Goal: Information Seeking & Learning: Learn about a topic

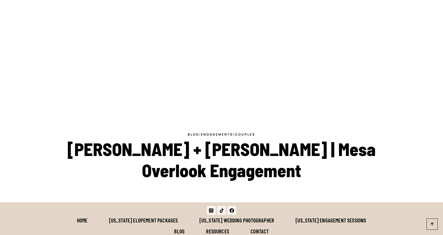
scroll to position [191, 0]
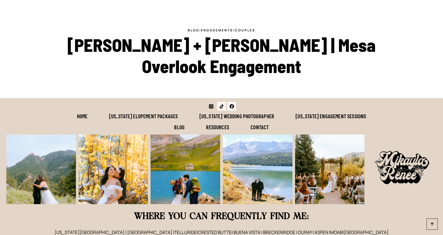
click at [212, 104] on icon "Instagram" at bounding box center [211, 106] width 4 height 4
click at [335, 111] on link "[US_STATE] Engagement Sessions" at bounding box center [331, 116] width 92 height 11
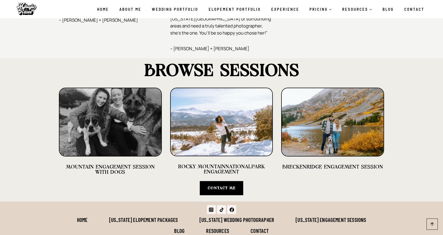
scroll to position [1219, 0]
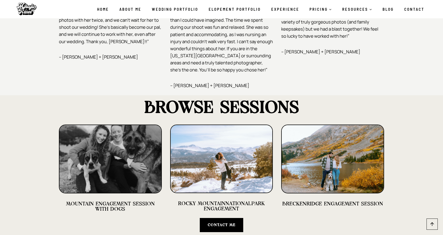
click at [357, 155] on img at bounding box center [332, 159] width 103 height 69
click at [310, 160] on img at bounding box center [332, 159] width 103 height 69
click at [323, 201] on link "BRECKENRIDGE ENGAGEMENT SESSION" at bounding box center [332, 203] width 101 height 5
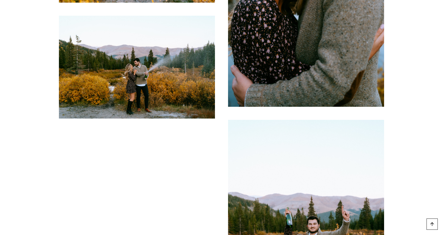
scroll to position [2826, 0]
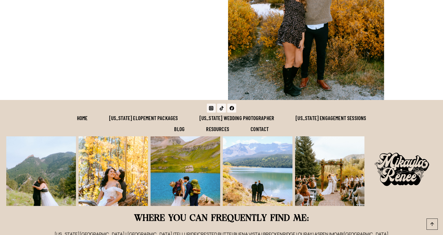
scroll to position [3044, 0]
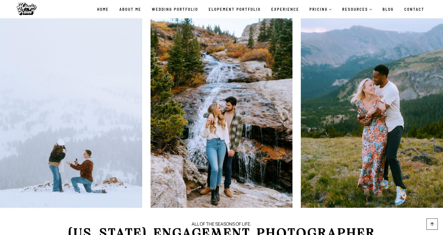
scroll to position [1218, 0]
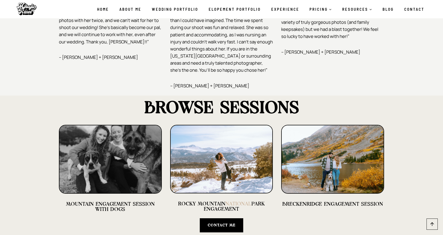
click at [233, 201] on link "NATIONAL" at bounding box center [238, 203] width 26 height 5
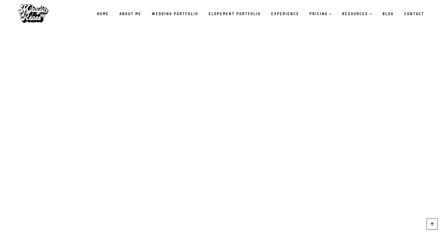
scroll to position [1230, 0]
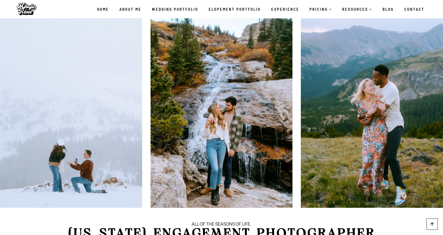
scroll to position [1218, 0]
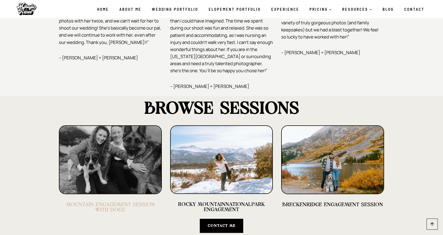
click at [146, 202] on link "MOUNTAIN ENGAGEMENT SESSION WITH DOGS" at bounding box center [110, 207] width 89 height 10
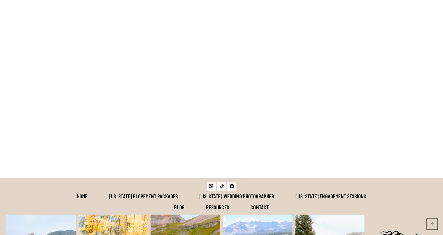
scroll to position [1779, 0]
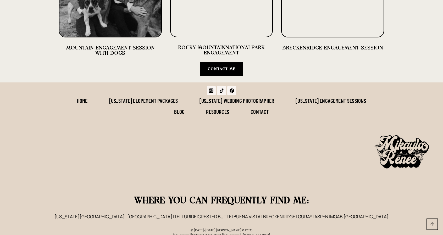
scroll to position [1376, 0]
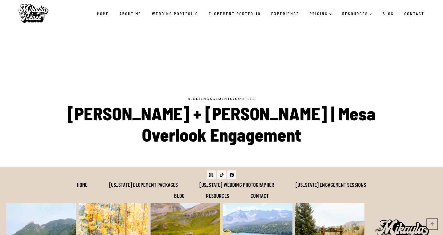
scroll to position [60, 0]
